Goal: Find specific page/section: Find specific page/section

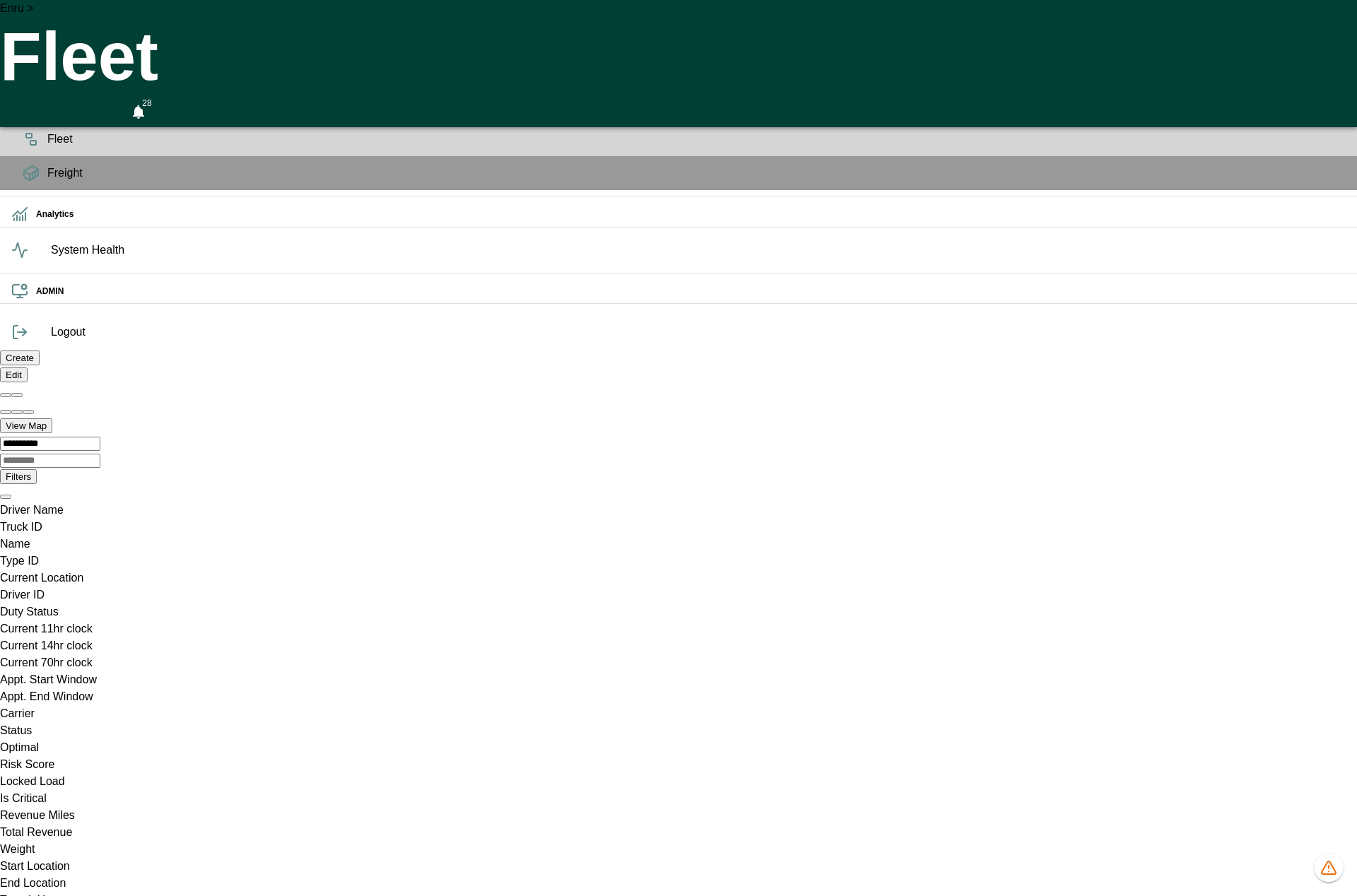
scroll to position [0, 28311]
click at [1052, 34] on div "Enru > Fleet 28" at bounding box center [678, 63] width 1357 height 127
click at [1331, 870] on icon "1269 data issues" at bounding box center [1328, 867] width 17 height 17
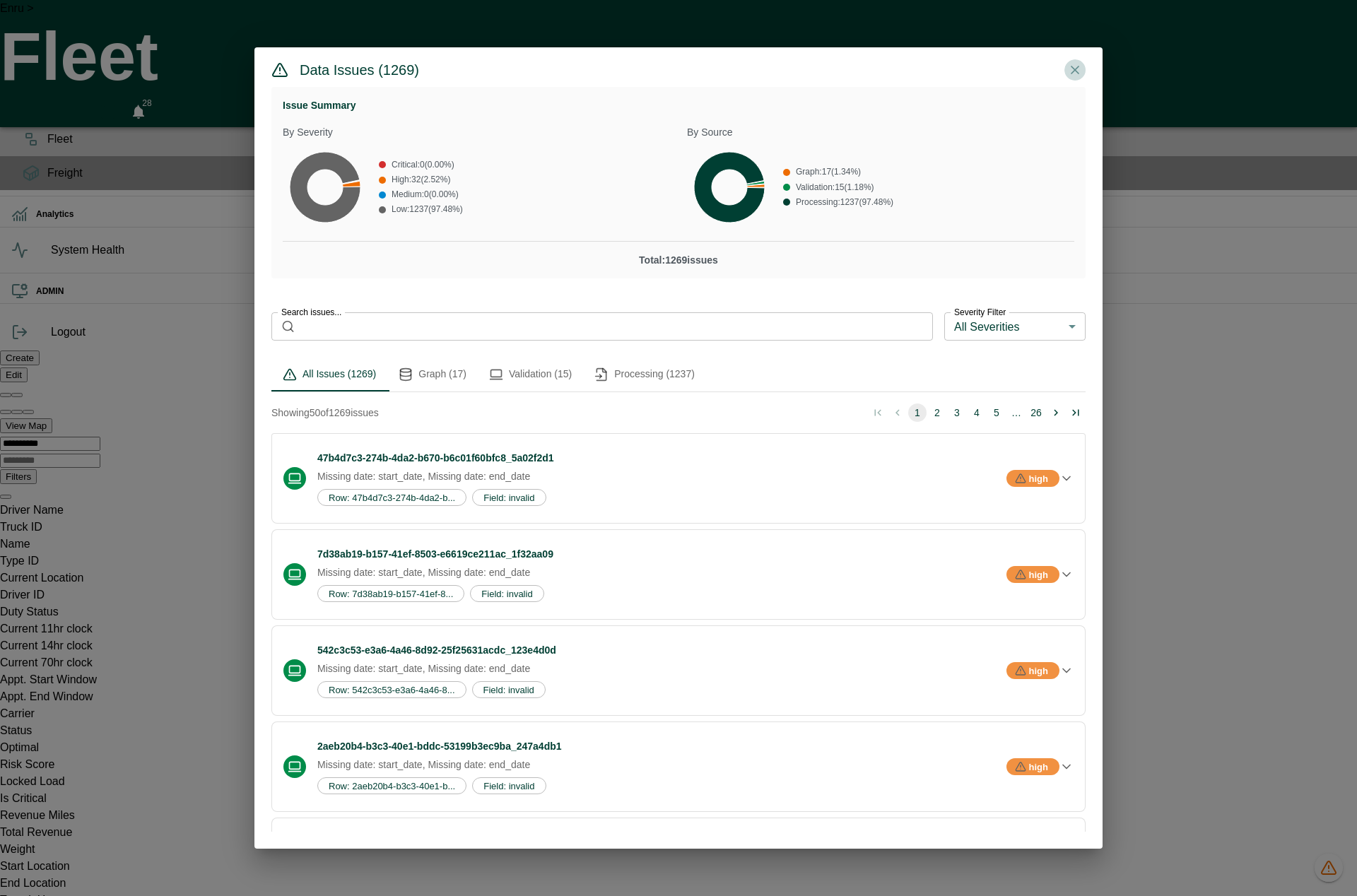
click at [1072, 66] on icon "button" at bounding box center [1074, 69] width 14 height 14
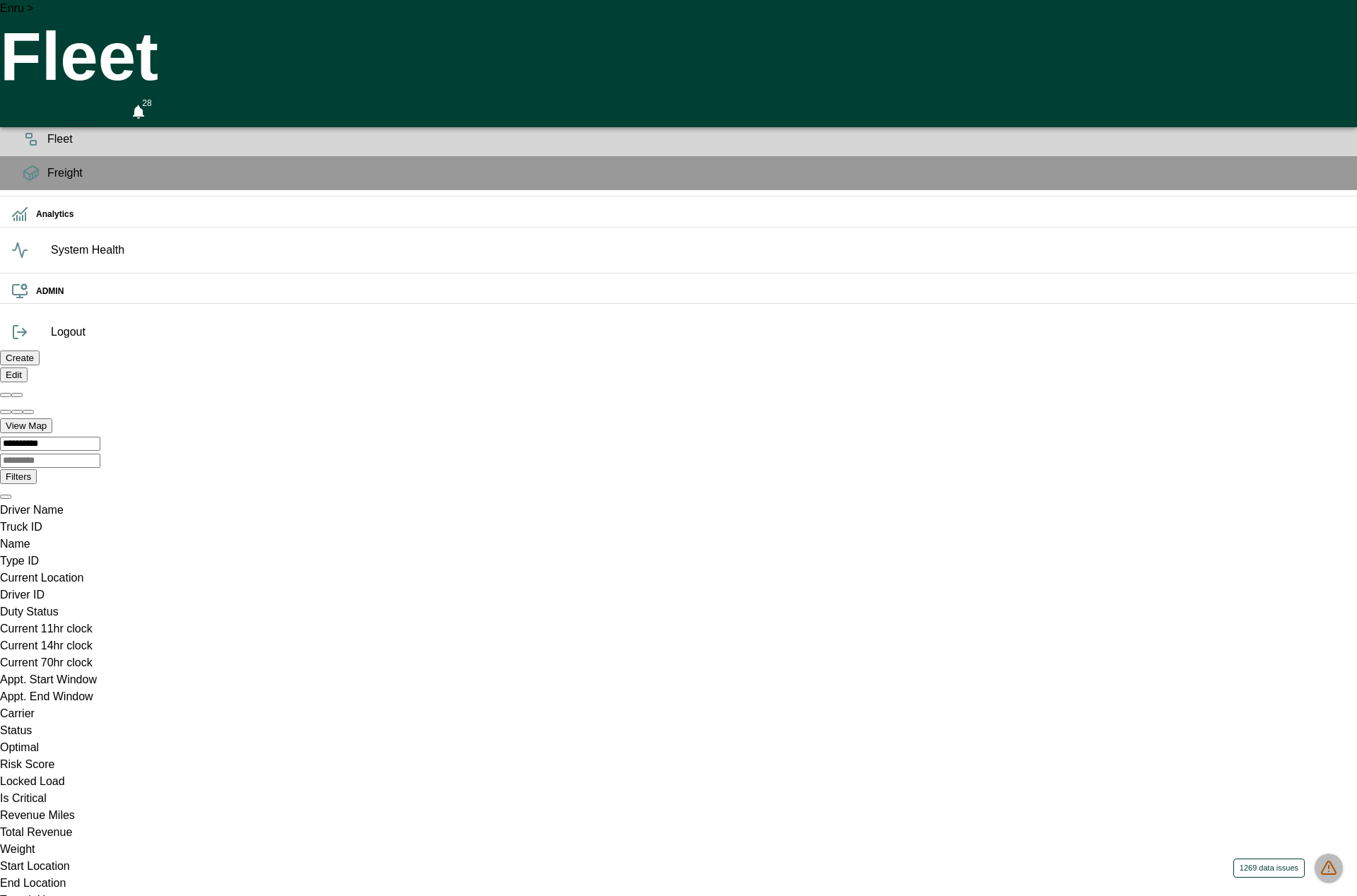
click at [1335, 866] on icon "1269 data issues" at bounding box center [1328, 867] width 17 height 17
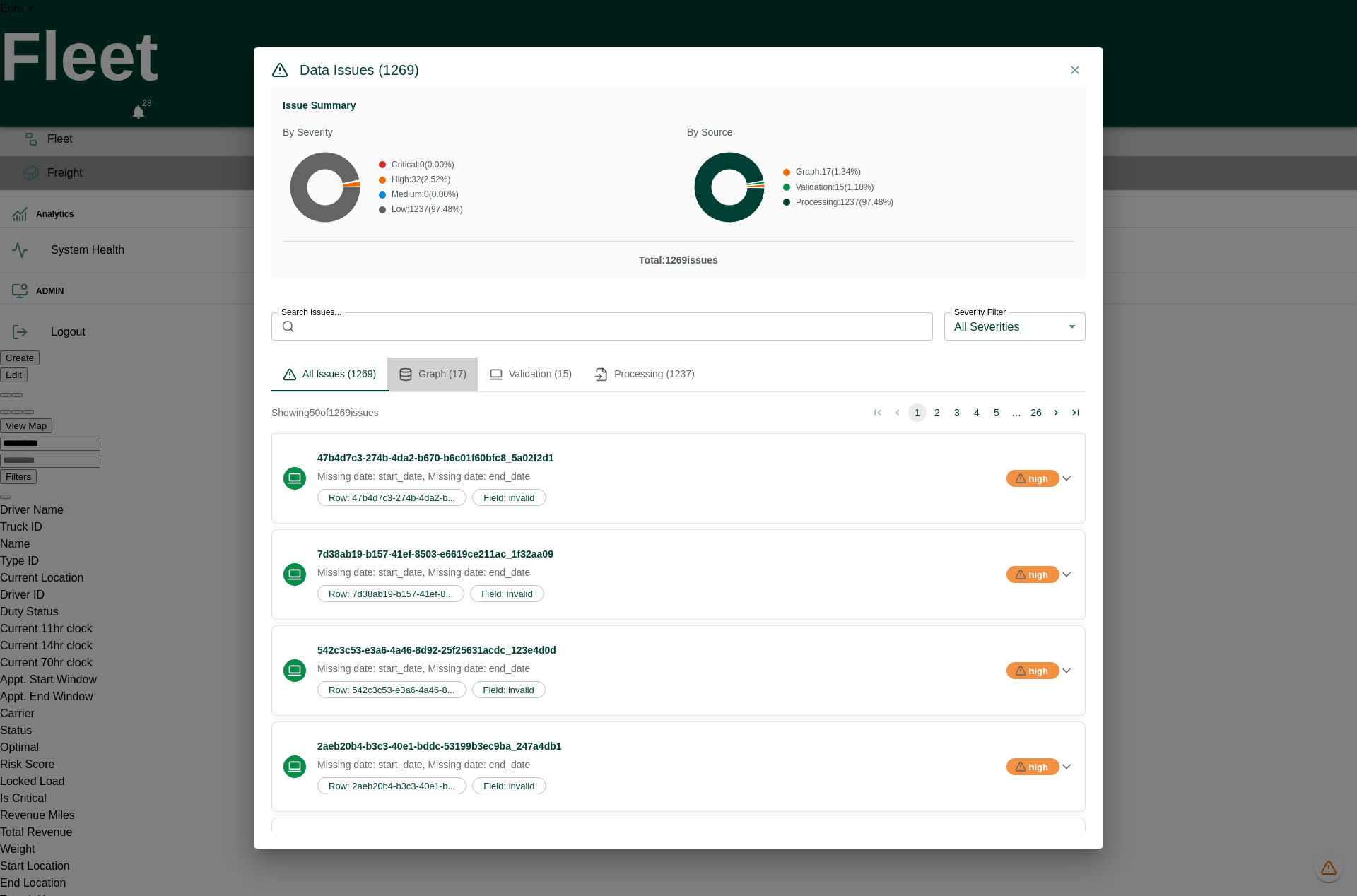
click at [439, 374] on button "Graph (17)" at bounding box center [432, 374] width 91 height 34
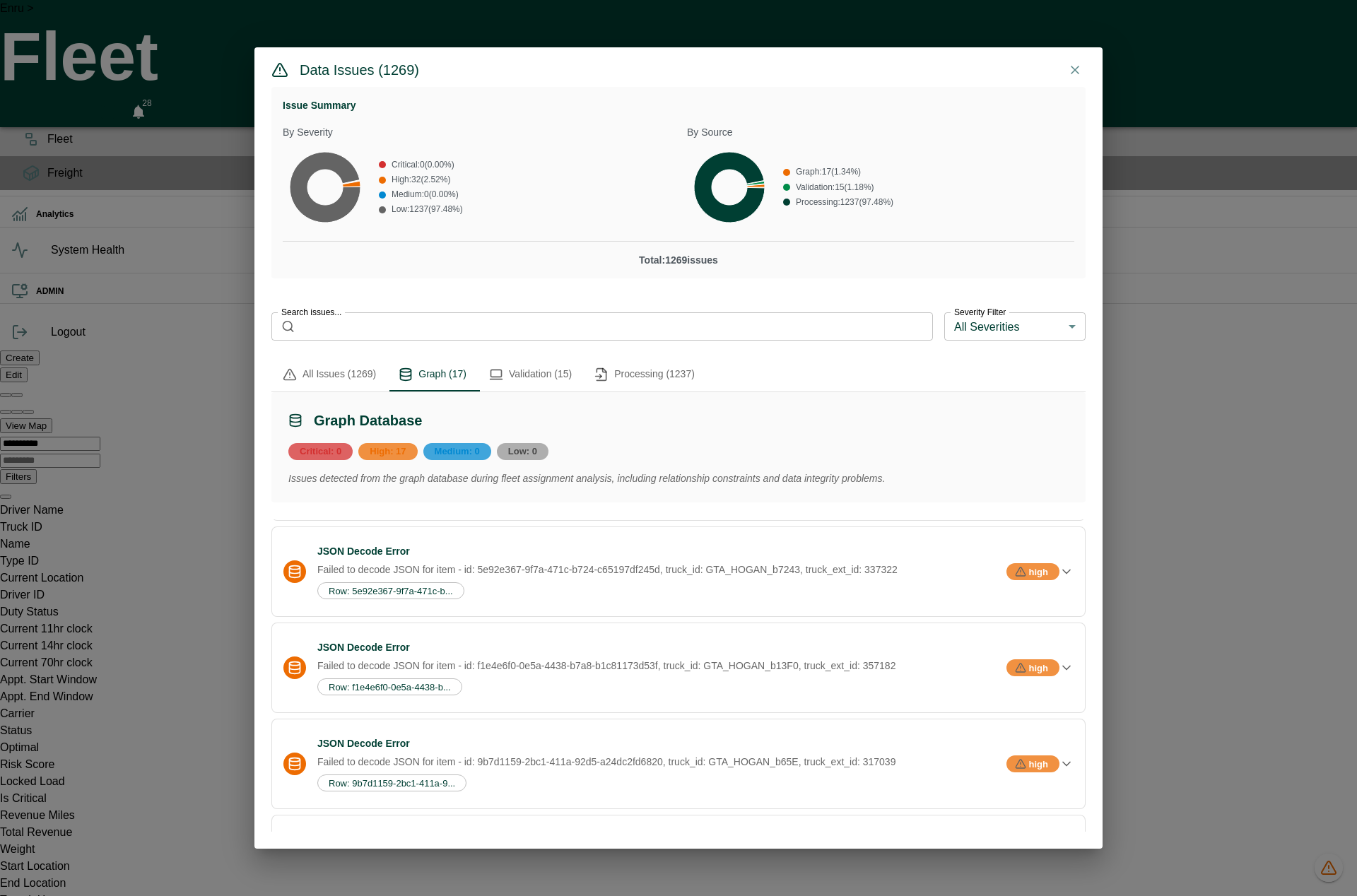
scroll to position [0, 0]
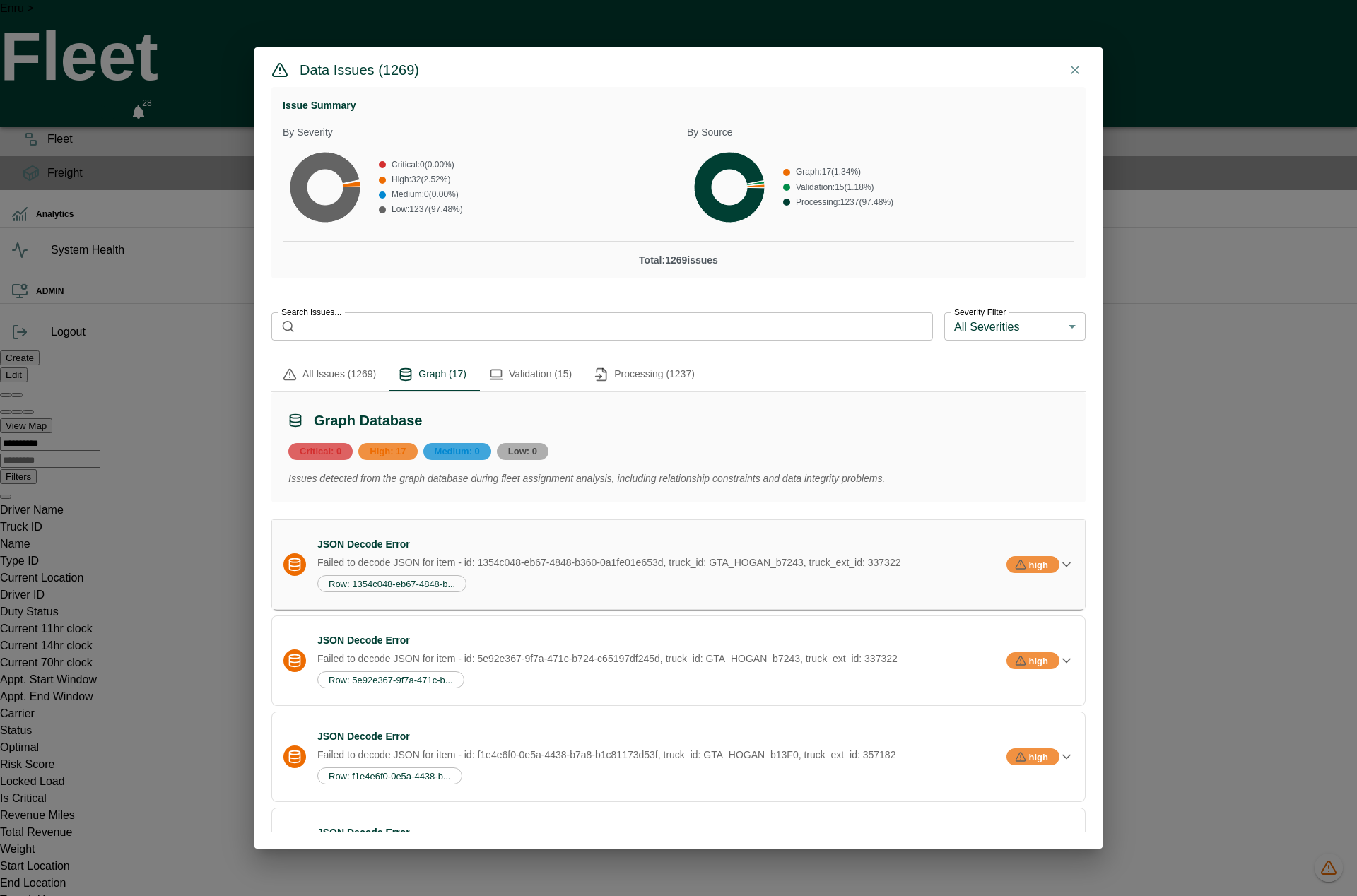
click at [531, 569] on p "Failed to decode JSON for item - id: 1354c048-eb67-4848-b360-0a1fe01e653d, truc…" at bounding box center [662, 562] width 689 height 14
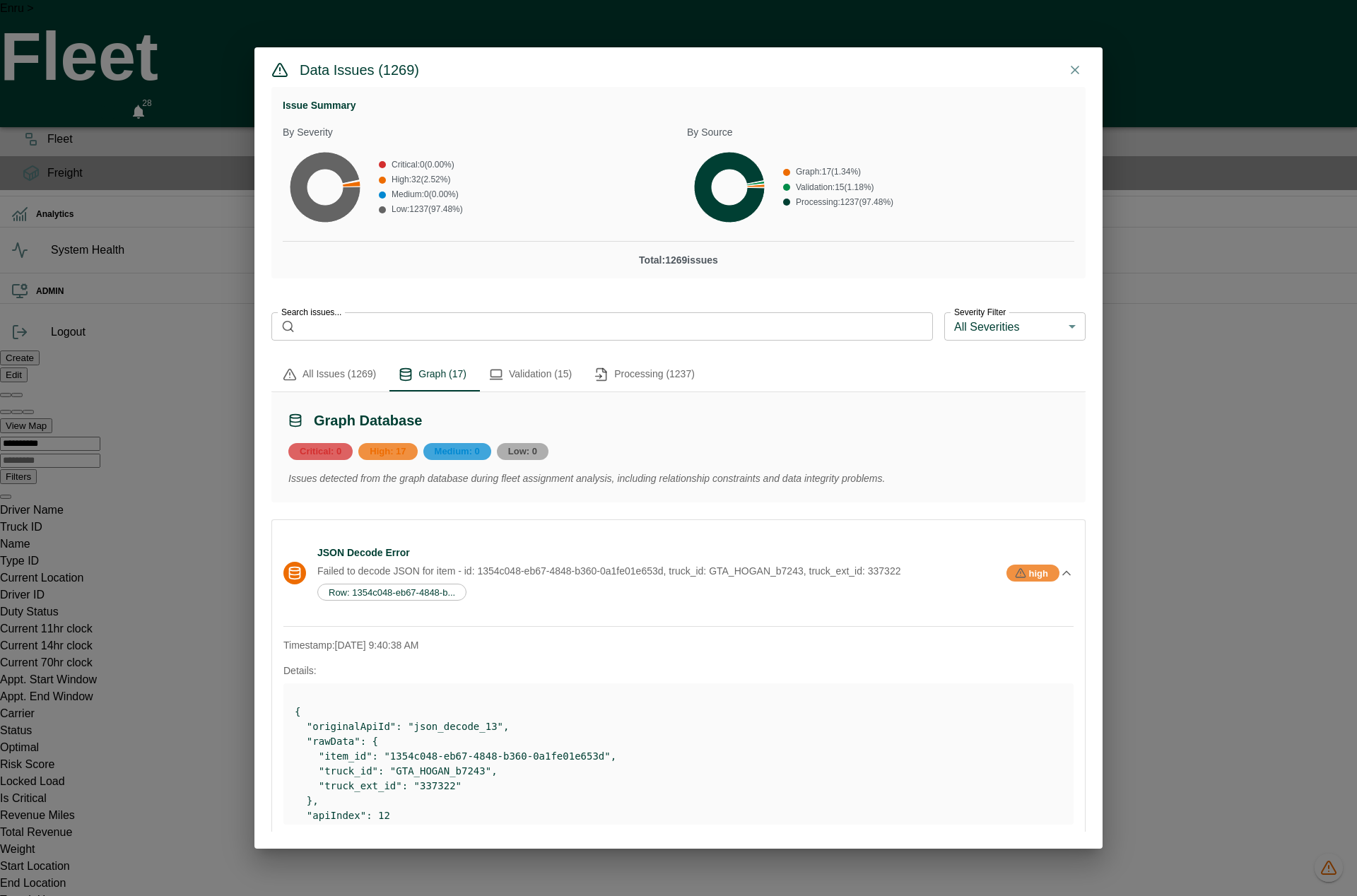
click at [1068, 71] on icon "button" at bounding box center [1074, 69] width 14 height 14
